Goal: Answer question/provide support

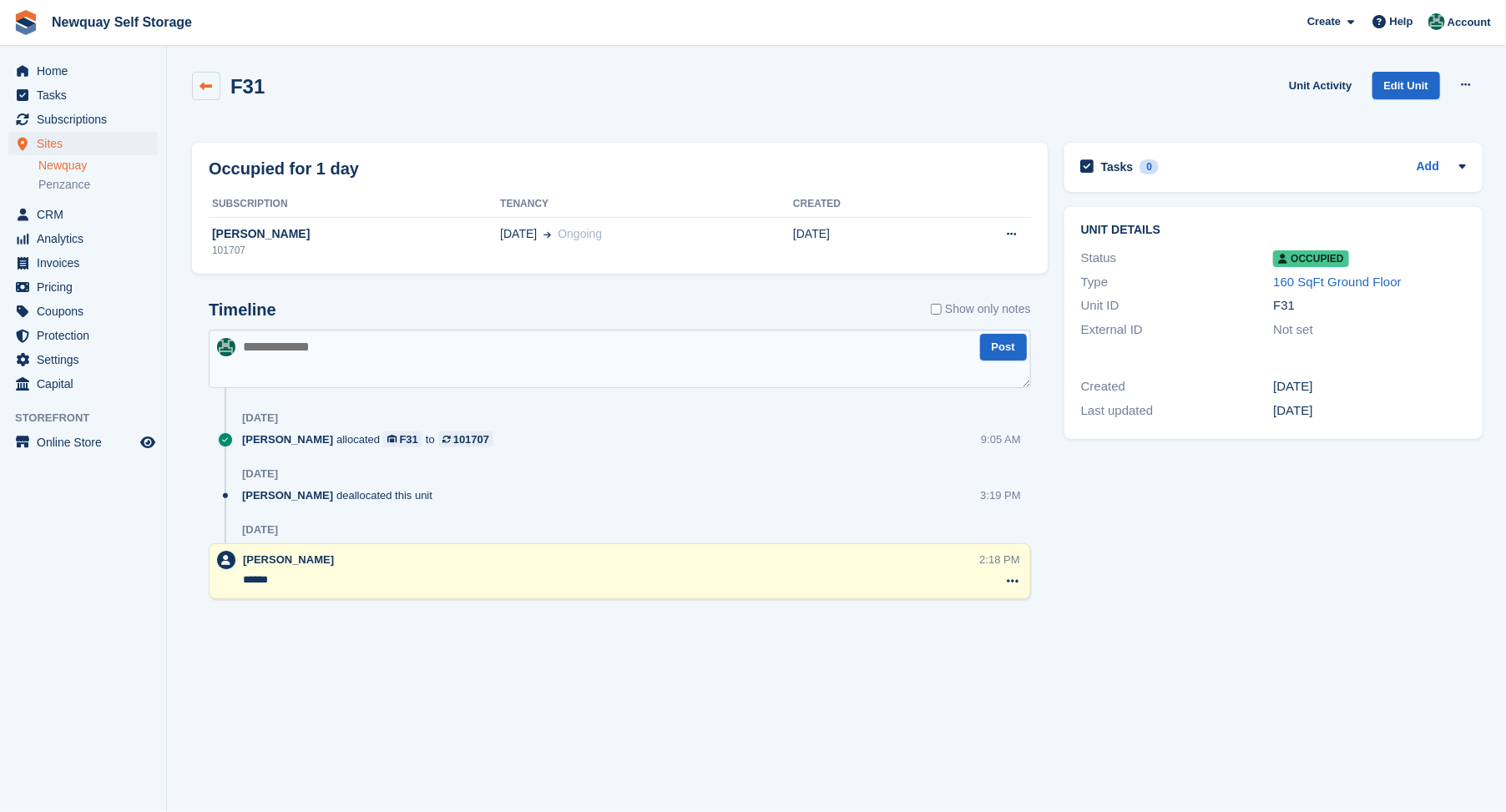
click at [209, 86] on icon at bounding box center [207, 86] width 13 height 13
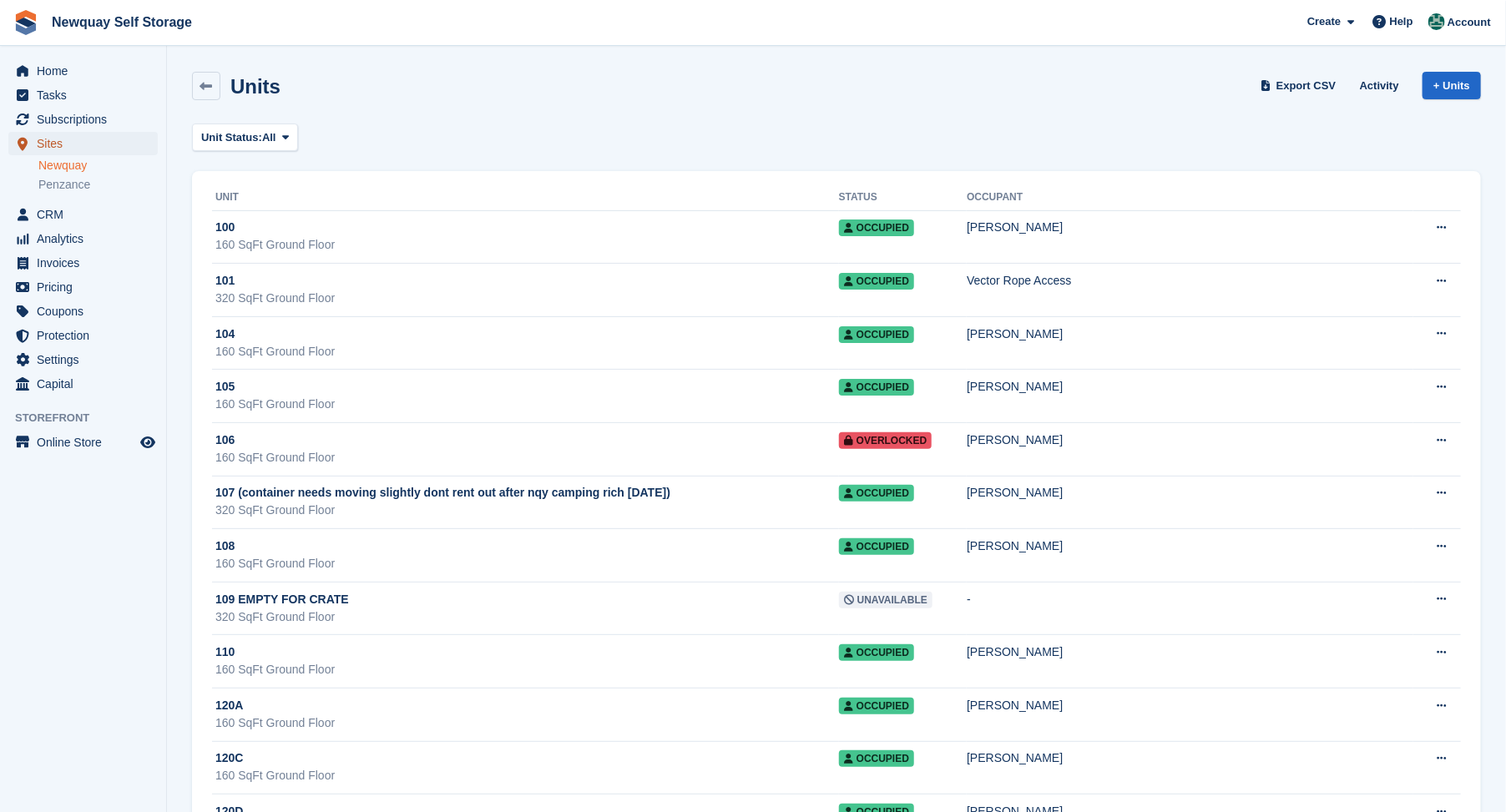
click at [45, 144] on span "Sites" at bounding box center [86, 143] width 100 height 23
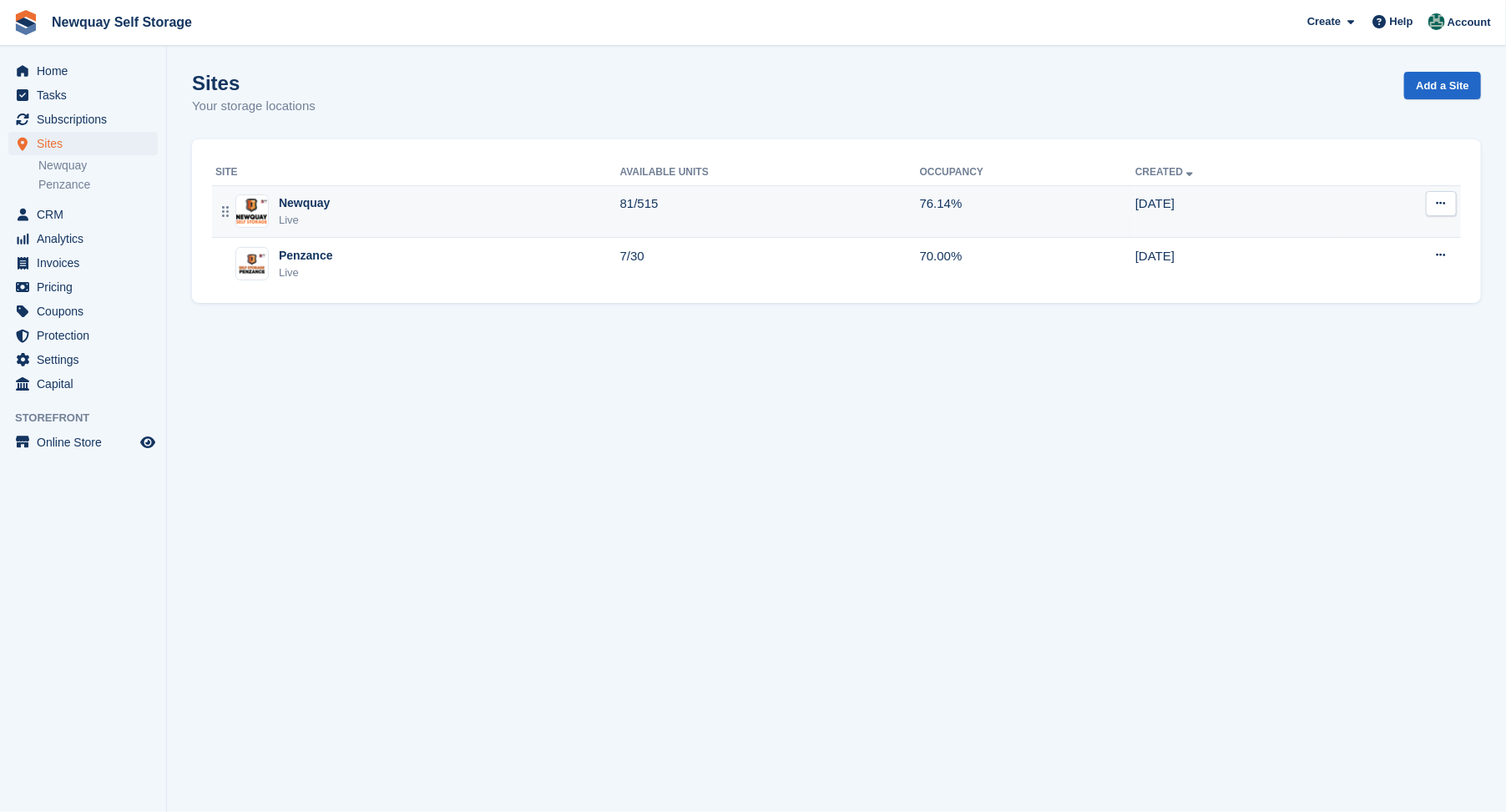
click at [296, 199] on div "Newquay" at bounding box center [304, 202] width 51 height 17
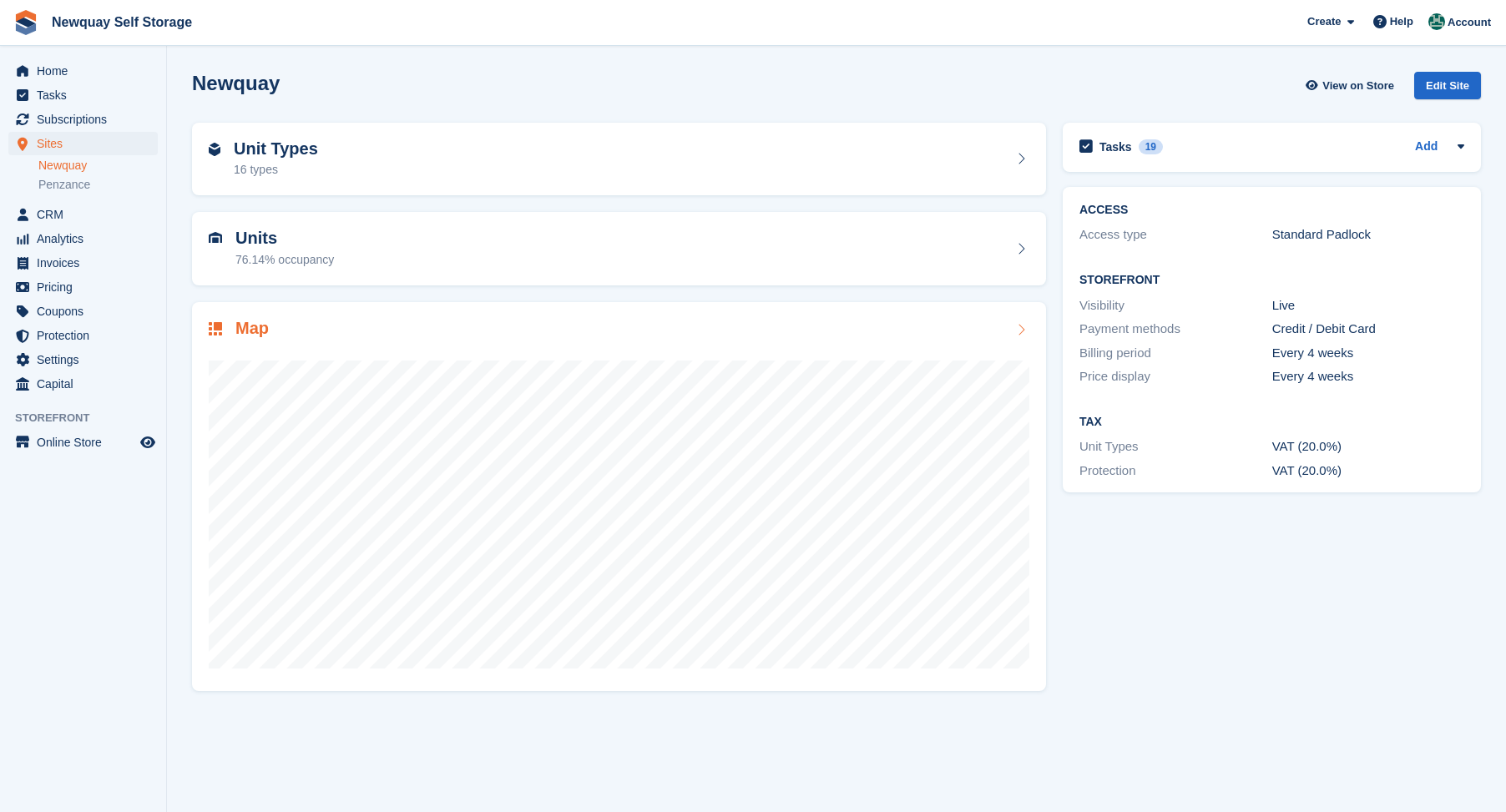
click at [254, 329] on h2 "Map" at bounding box center [252, 328] width 33 height 19
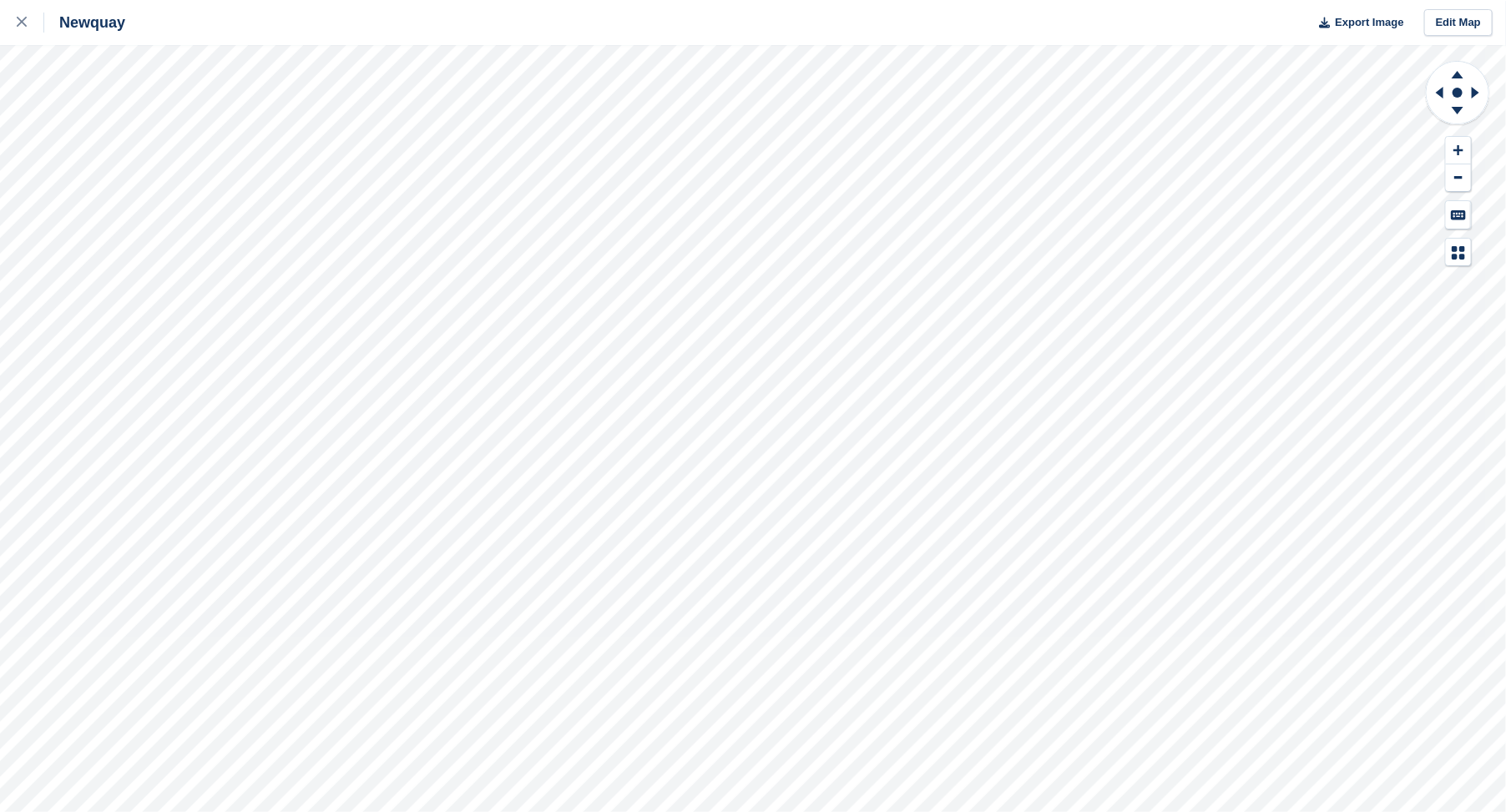
click at [362, 0] on html "Newquay Export Image Edit Map" at bounding box center [753, 406] width 1506 height 812
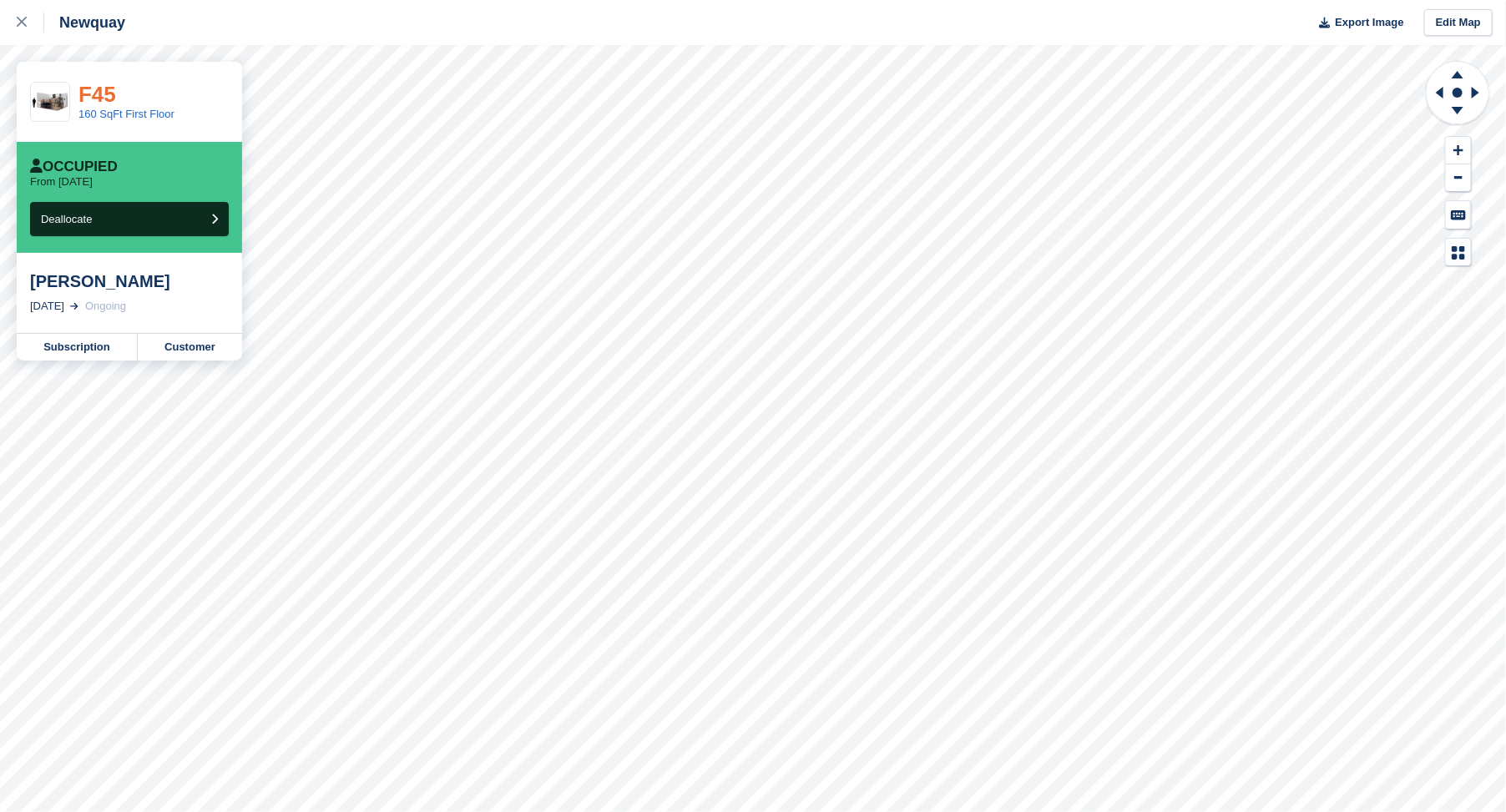
click at [97, 95] on link "F45" at bounding box center [97, 94] width 38 height 25
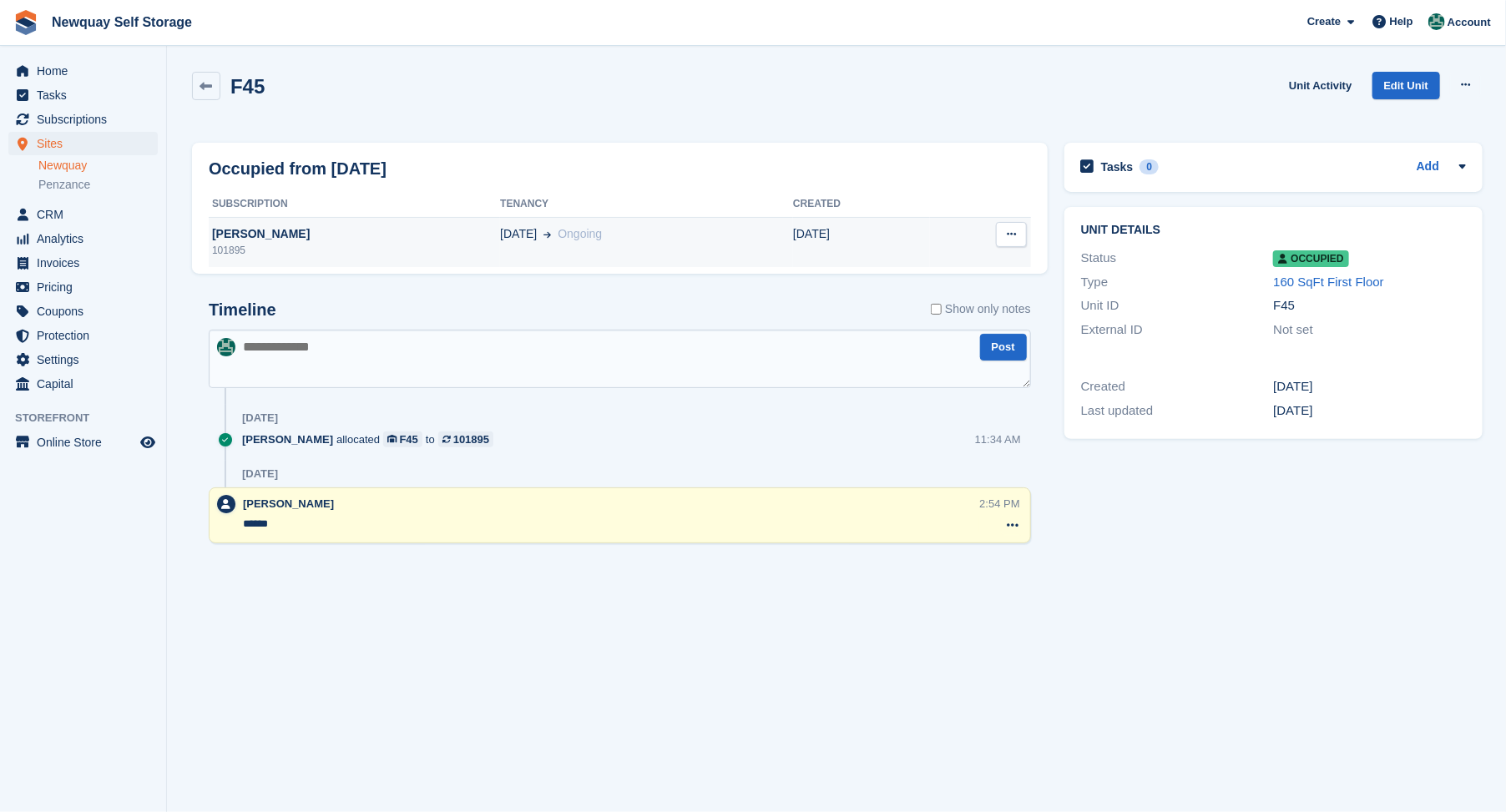
click at [252, 234] on div "[PERSON_NAME]" at bounding box center [354, 234] width 292 height 17
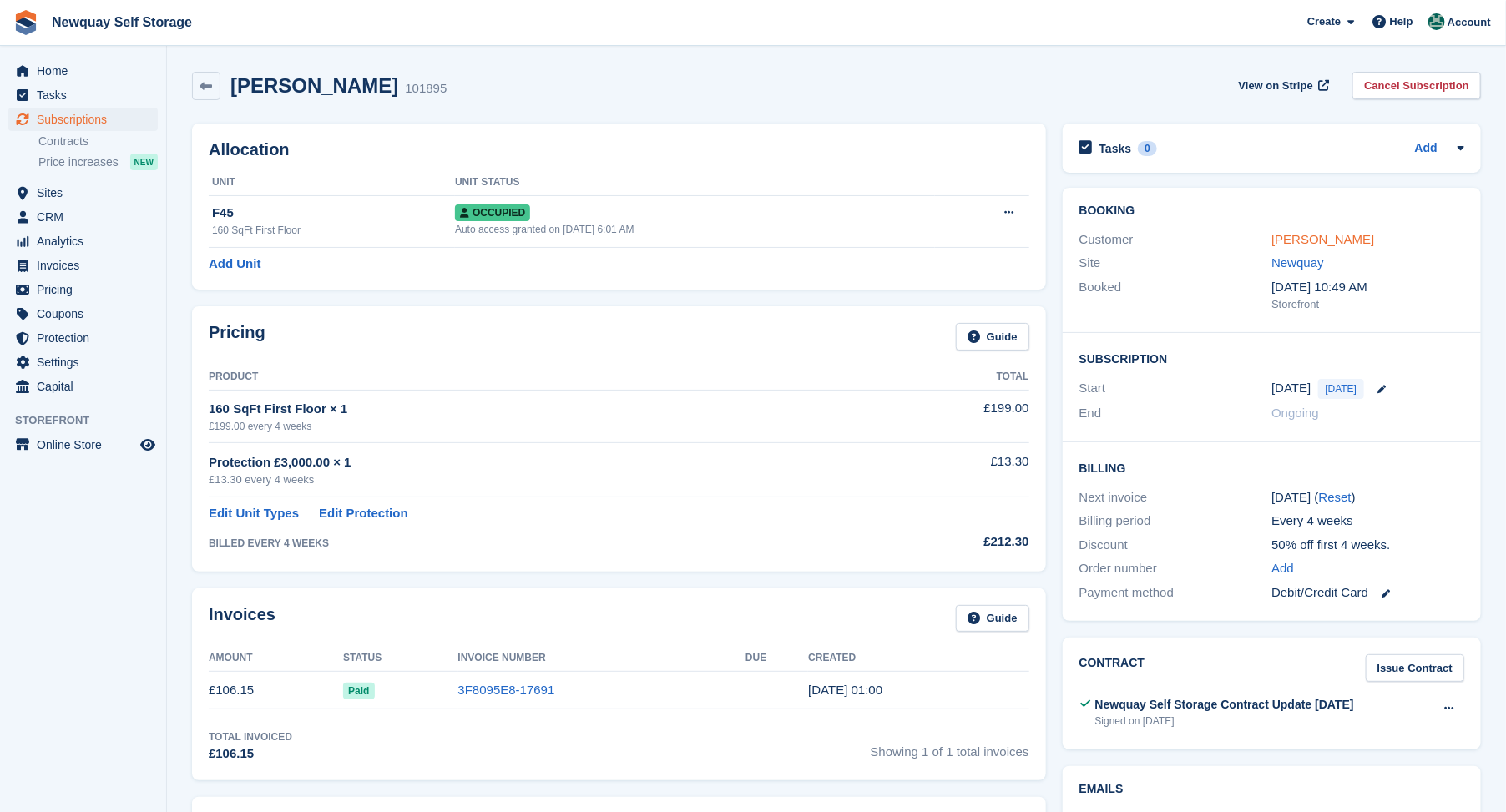
click at [1278, 238] on link "[PERSON_NAME]" at bounding box center [1323, 238] width 103 height 14
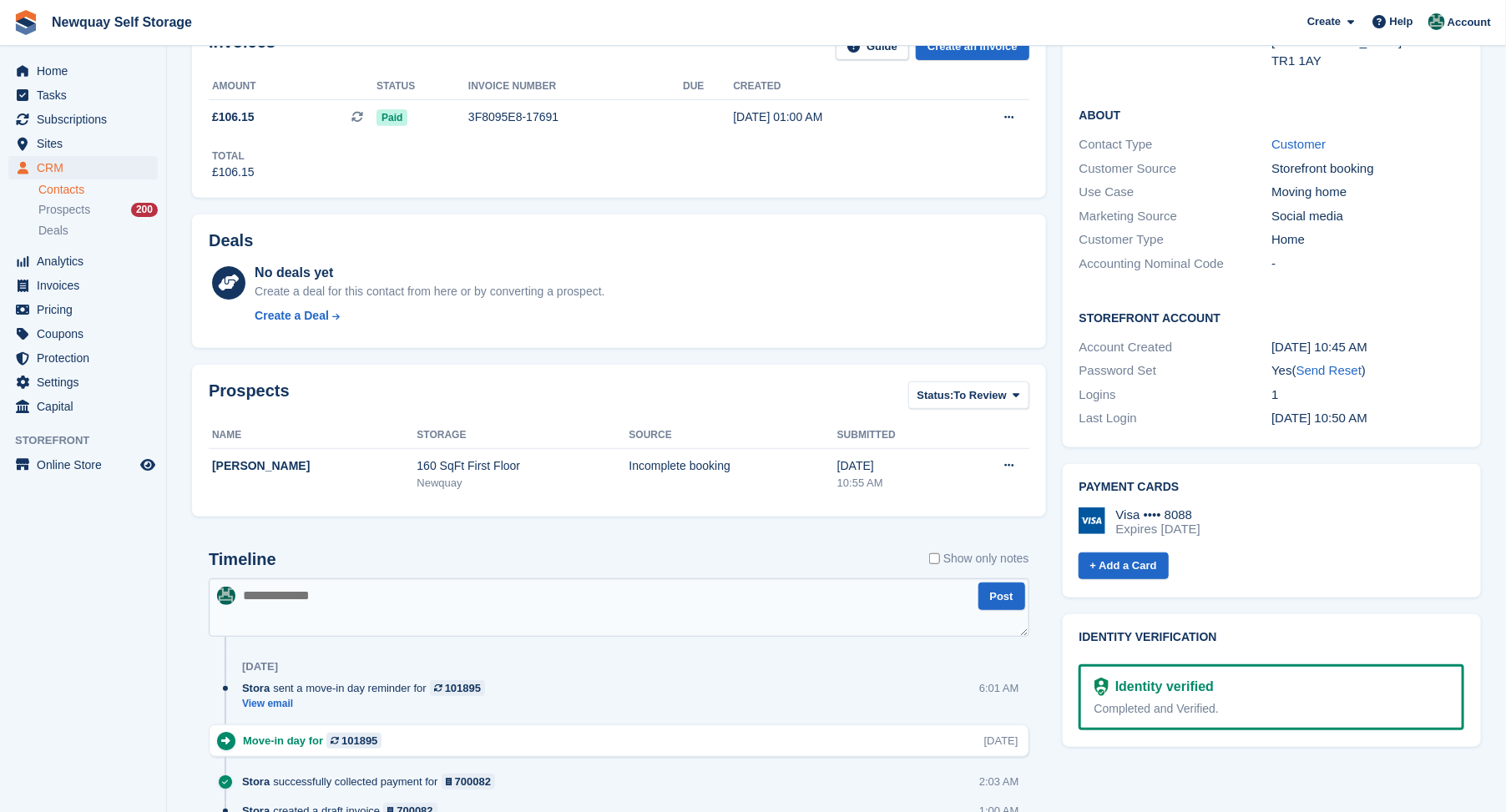
scroll to position [648, 0]
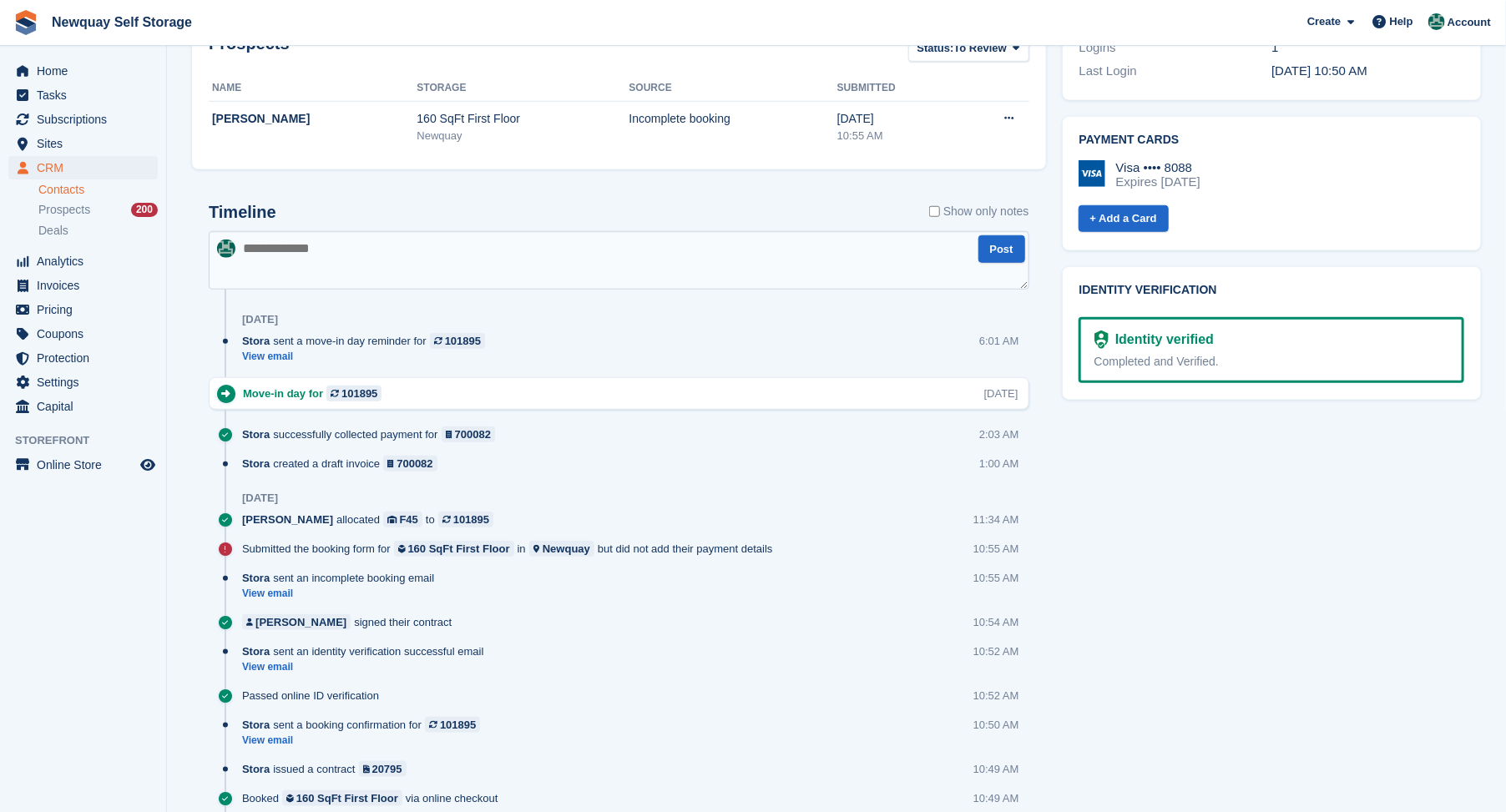
click at [279, 251] on textarea at bounding box center [619, 260] width 821 height 59
type textarea "**********"
click at [1002, 253] on button "Post" at bounding box center [1002, 249] width 47 height 28
